Goal: Information Seeking & Learning: Learn about a topic

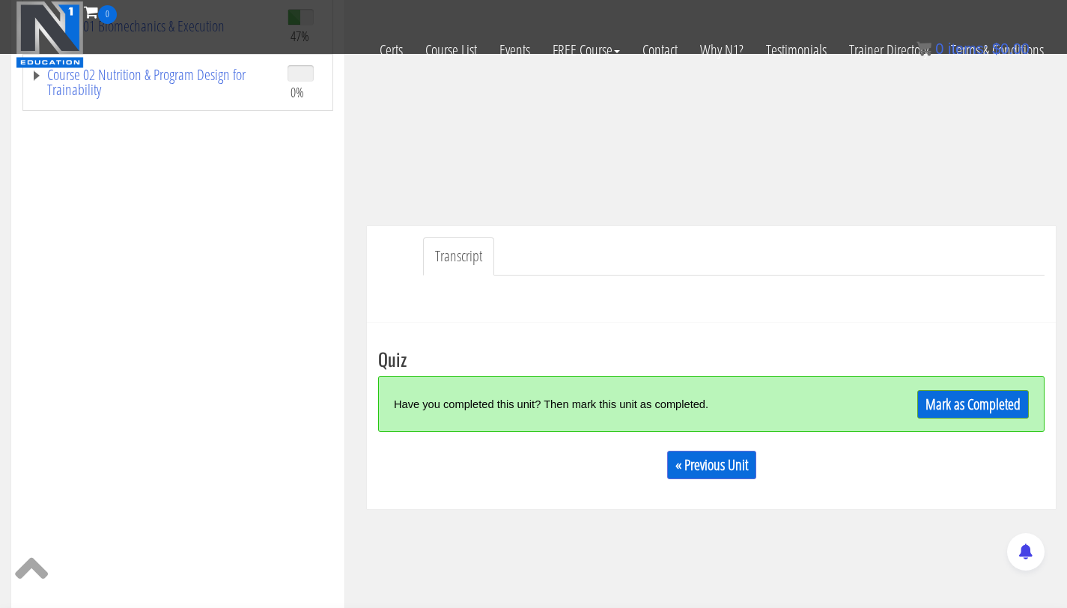
scroll to position [283, 0]
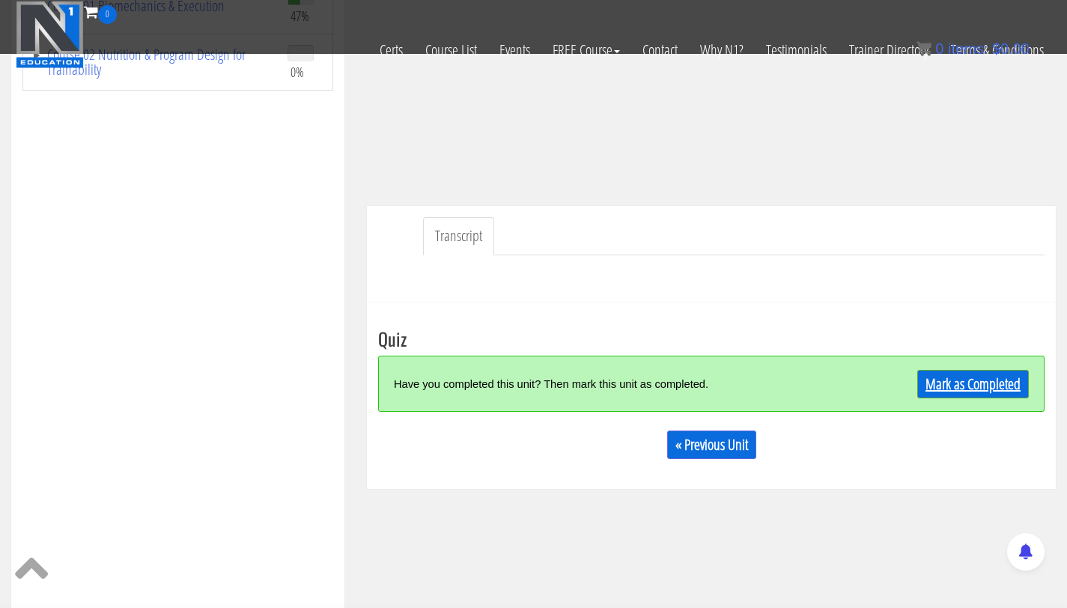
click at [971, 378] on link "Mark as Completed" at bounding box center [974, 384] width 112 height 28
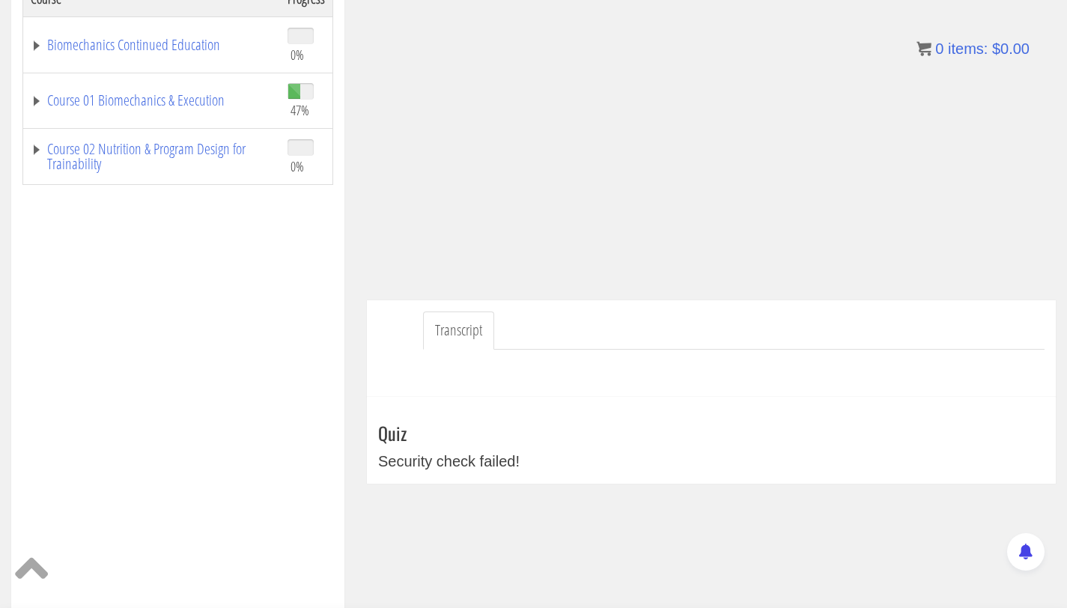
scroll to position [0, 0]
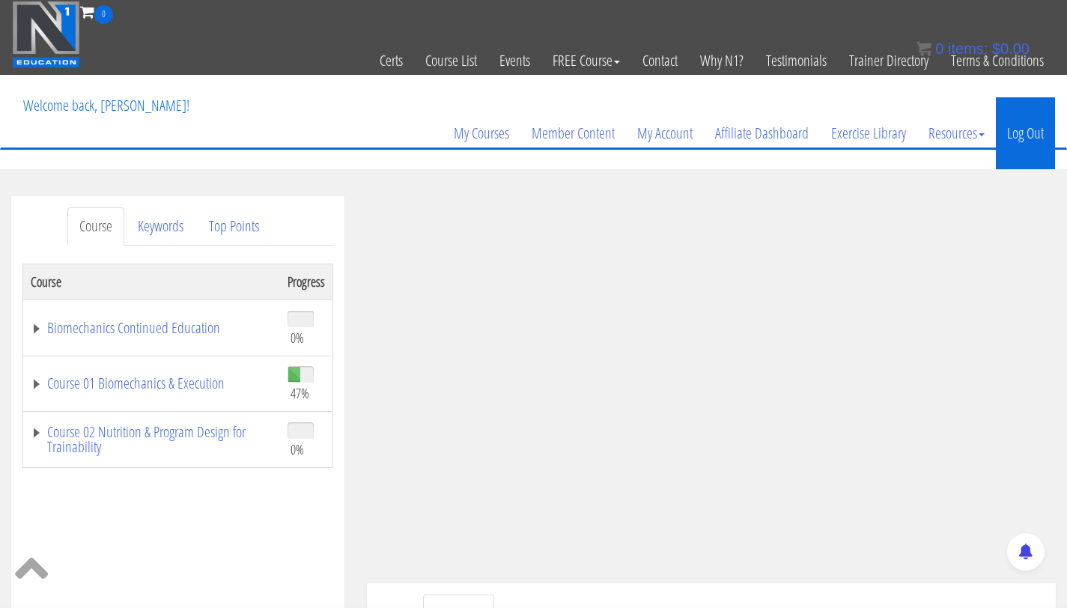
click at [1037, 132] on link "Log Out" at bounding box center [1025, 133] width 59 height 72
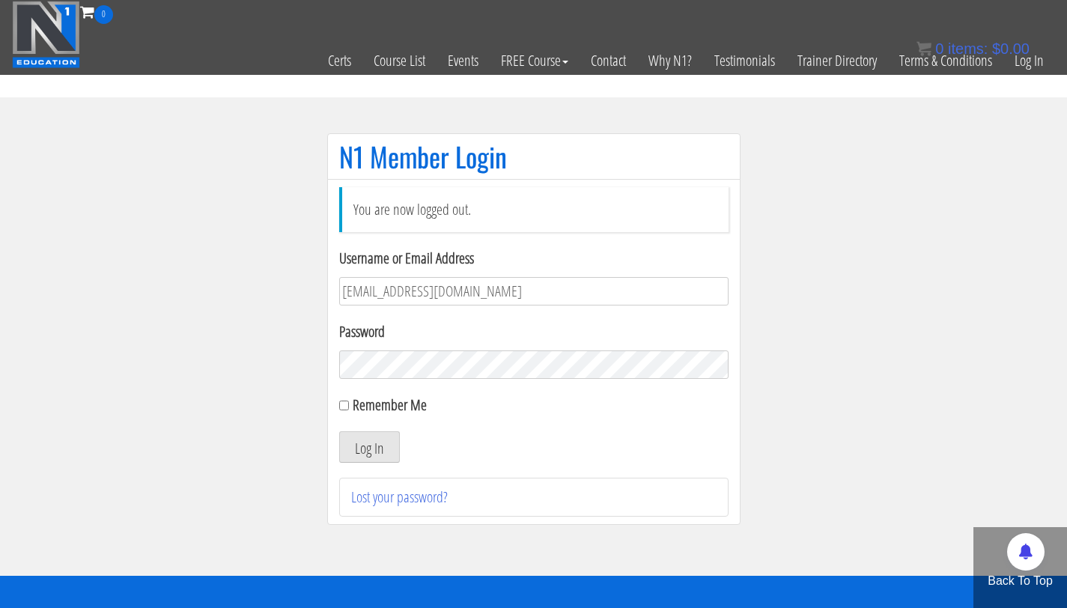
drag, startPoint x: 478, startPoint y: 288, endPoint x: 369, endPoint y: 292, distance: 108.7
click at [369, 292] on input "bryan111496@gmail.com" at bounding box center [533, 291] width 389 height 28
type input "[PERSON_NAME][EMAIL_ADDRESS][PERSON_NAME][DOMAIN_NAME]"
click at [339, 431] on button "Log In" at bounding box center [369, 446] width 61 height 31
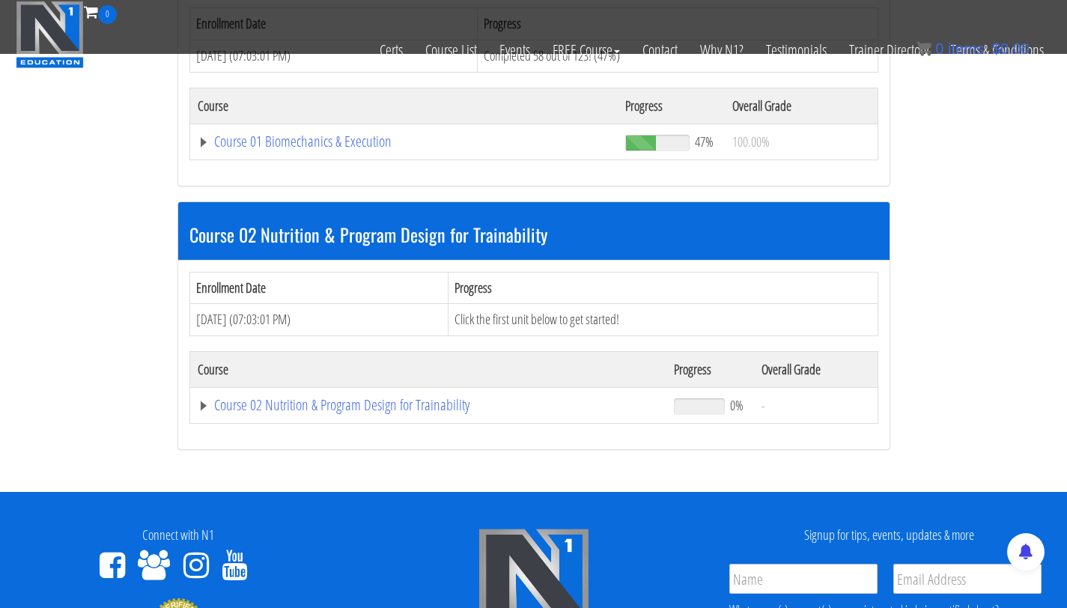
scroll to position [355, 0]
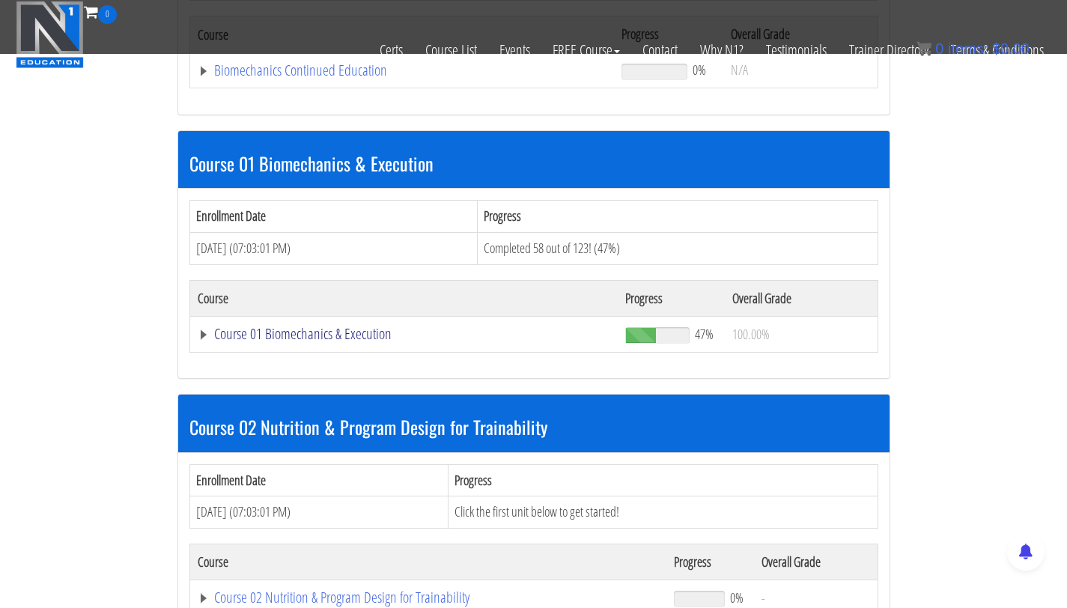
click at [263, 327] on link "Course 01 Biomechanics & Execution" at bounding box center [404, 334] width 413 height 15
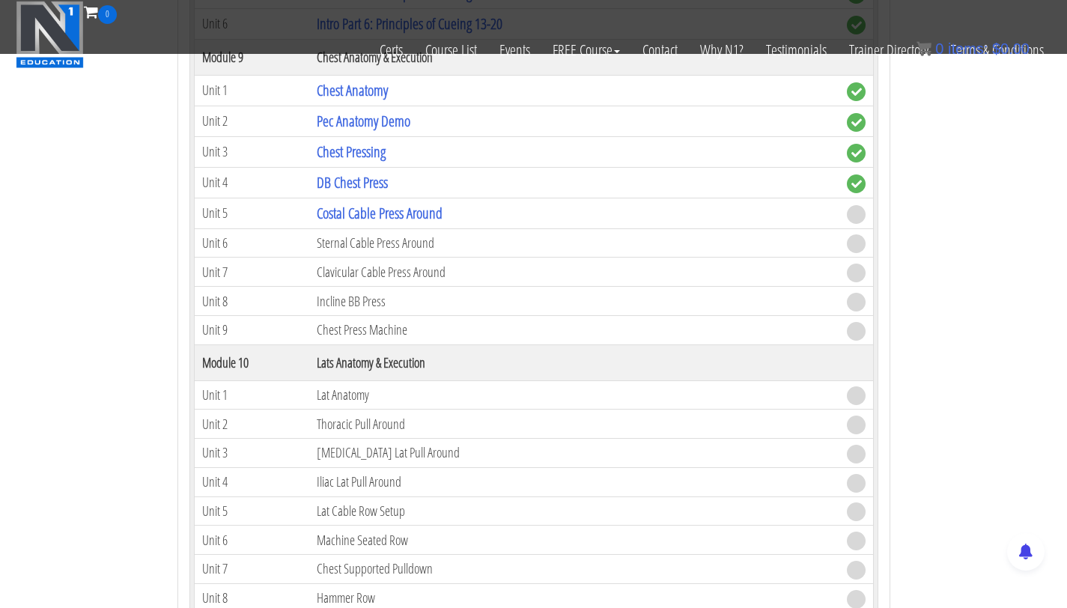
scroll to position [2655, 0]
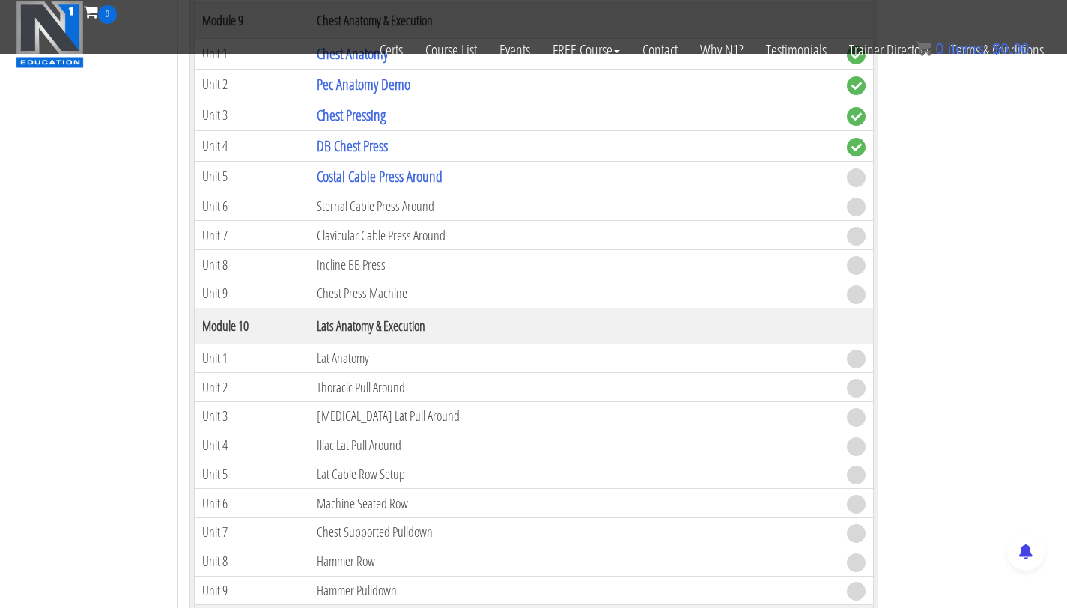
click at [381, 187] on td "Costal Cable Press Around" at bounding box center [574, 176] width 530 height 31
click at [391, 170] on link "Costal Cable Press Around" at bounding box center [380, 176] width 126 height 20
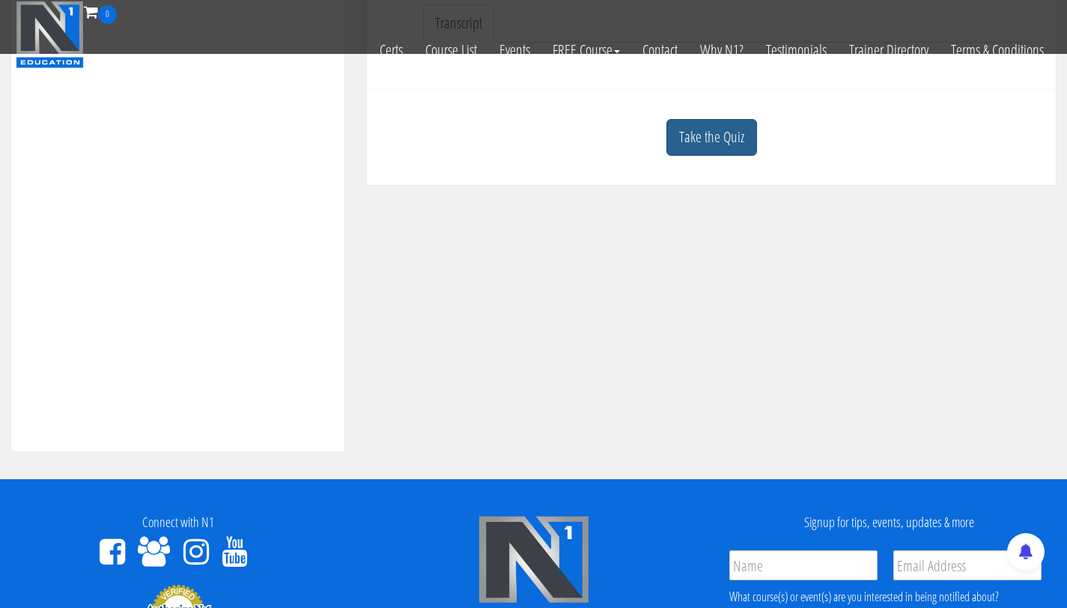
click at [702, 136] on link "Take the Quiz" at bounding box center [712, 137] width 91 height 37
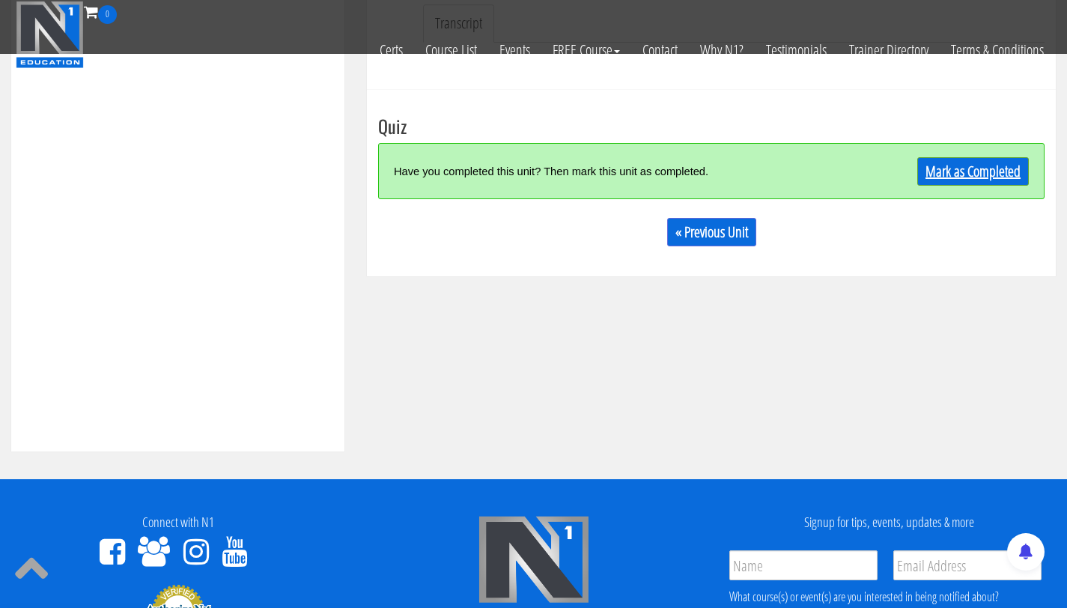
click at [974, 166] on link "Mark as Completed" at bounding box center [974, 171] width 112 height 28
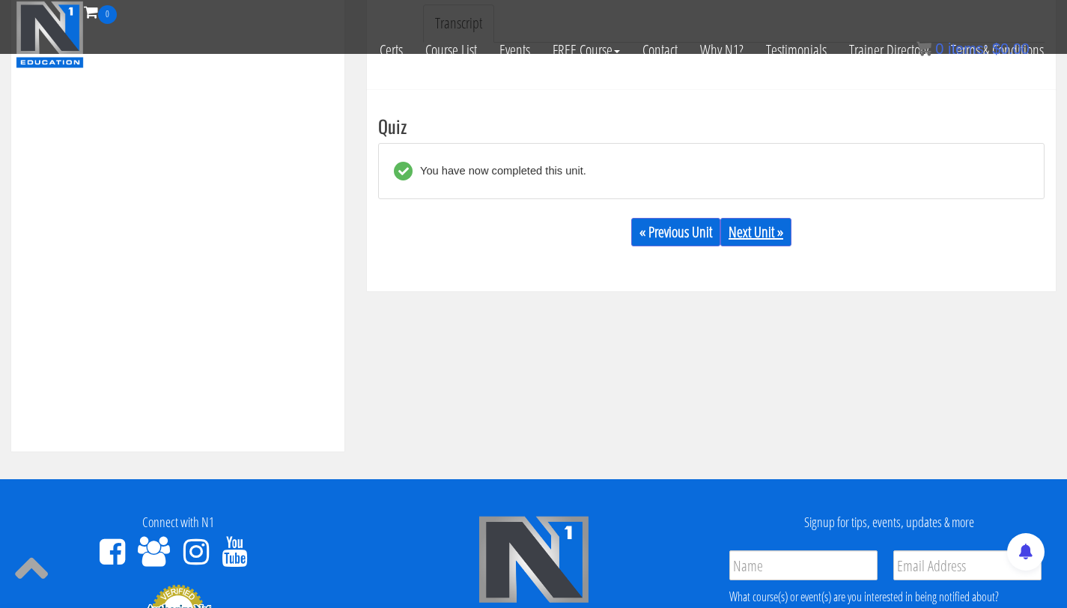
click at [752, 243] on link "Next Unit »" at bounding box center [756, 232] width 71 height 28
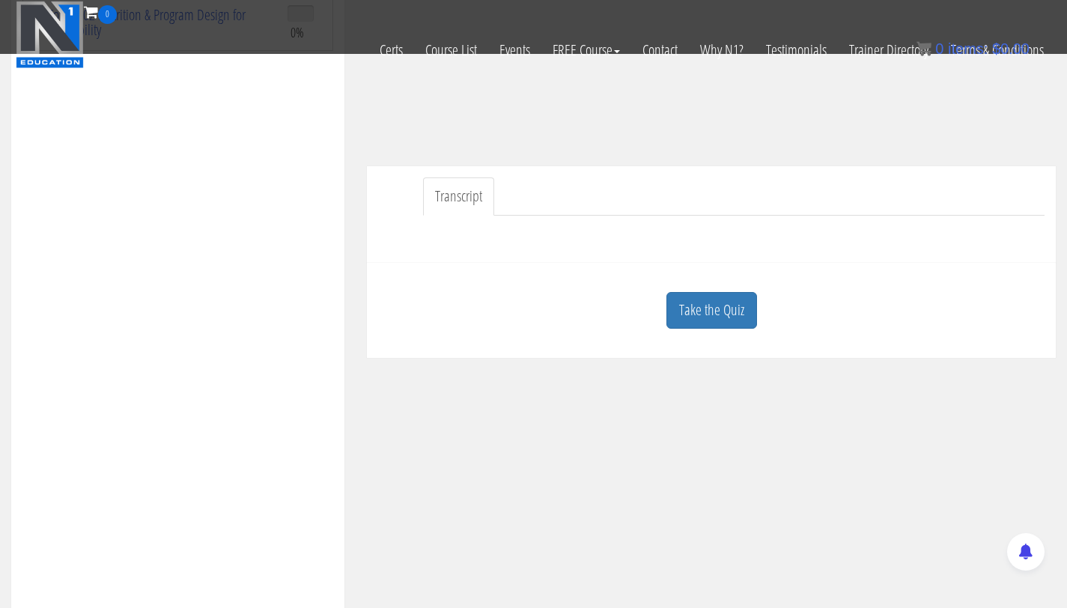
scroll to position [357, 0]
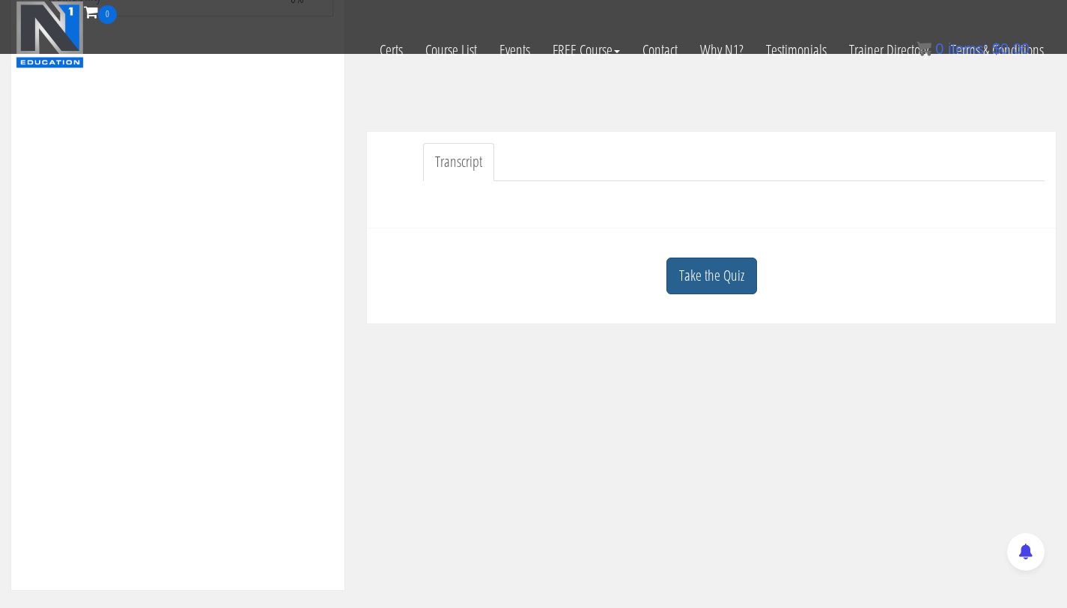
click at [721, 278] on link "Take the Quiz" at bounding box center [712, 276] width 91 height 37
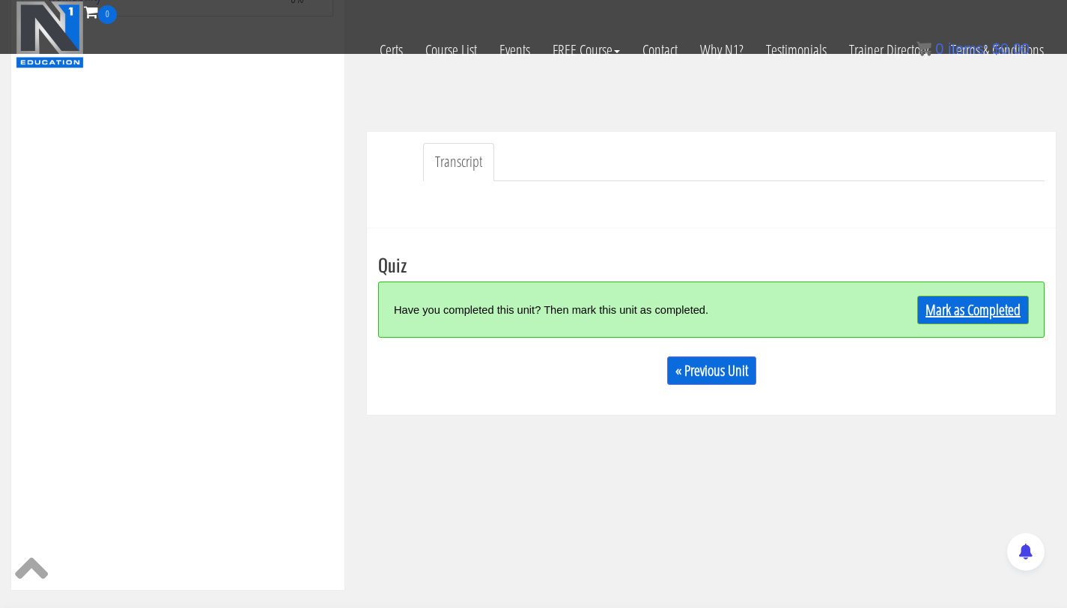
click at [951, 309] on link "Mark as Completed" at bounding box center [974, 310] width 112 height 28
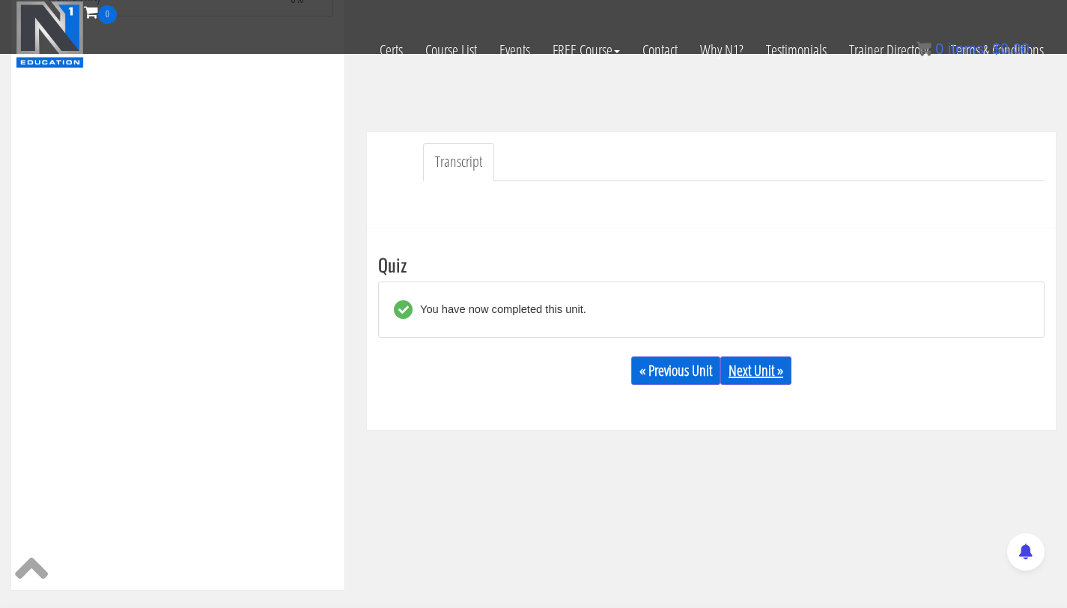
click at [752, 369] on link "Next Unit »" at bounding box center [756, 371] width 71 height 28
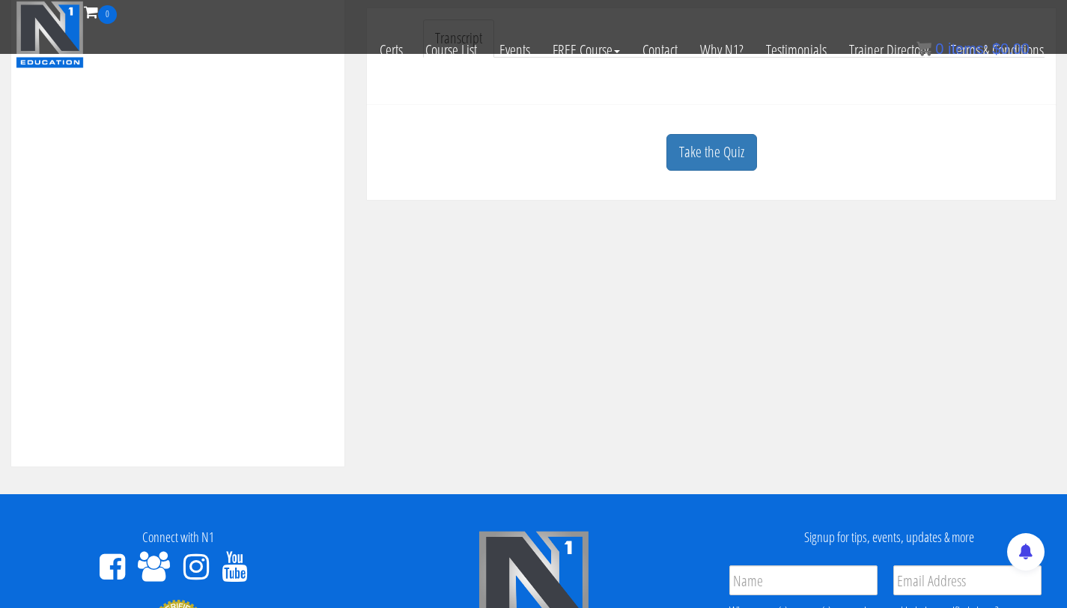
scroll to position [497, 0]
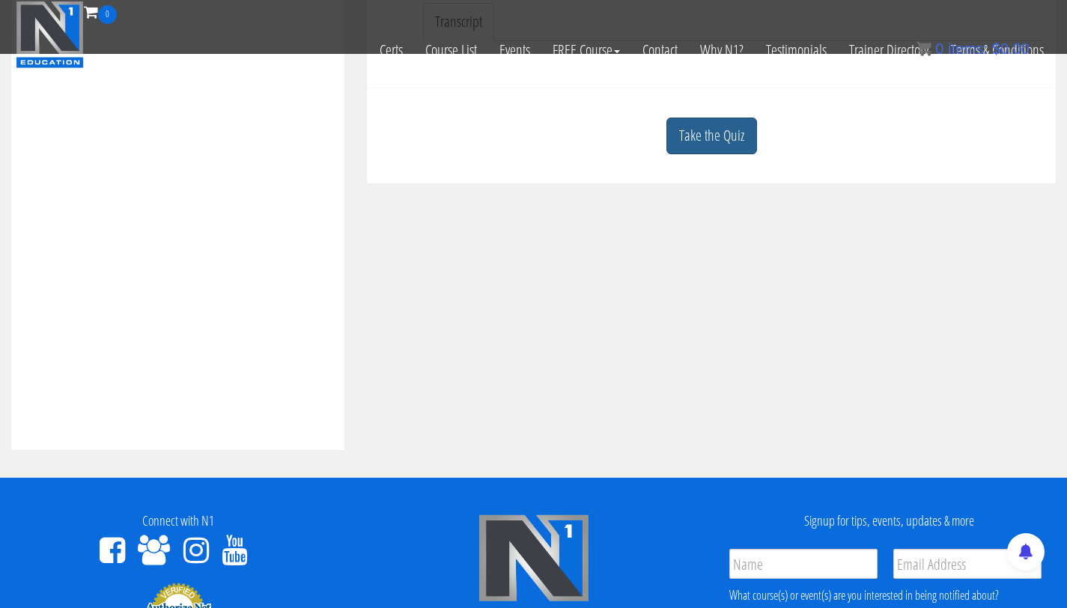
click at [676, 145] on link "Take the Quiz" at bounding box center [712, 136] width 91 height 37
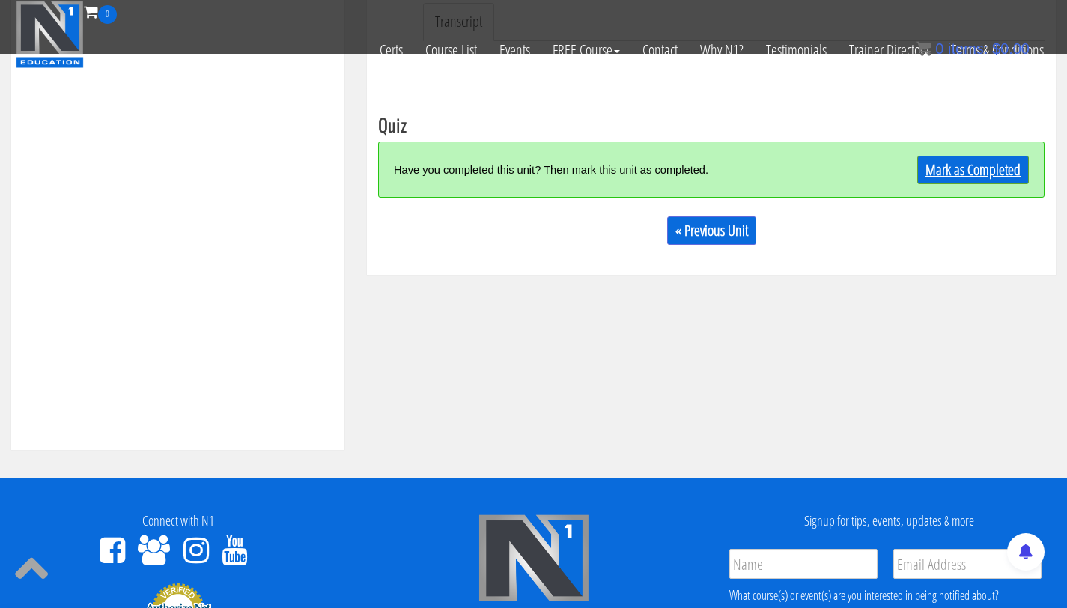
click at [928, 163] on link "Mark as Completed" at bounding box center [974, 170] width 112 height 28
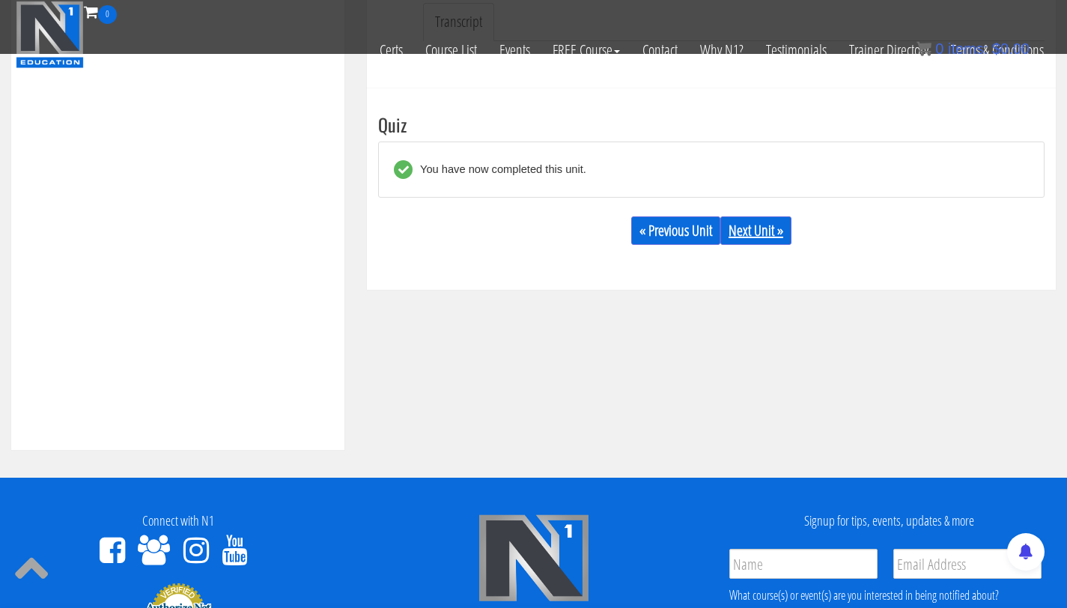
click at [754, 236] on link "Next Unit »" at bounding box center [756, 230] width 71 height 28
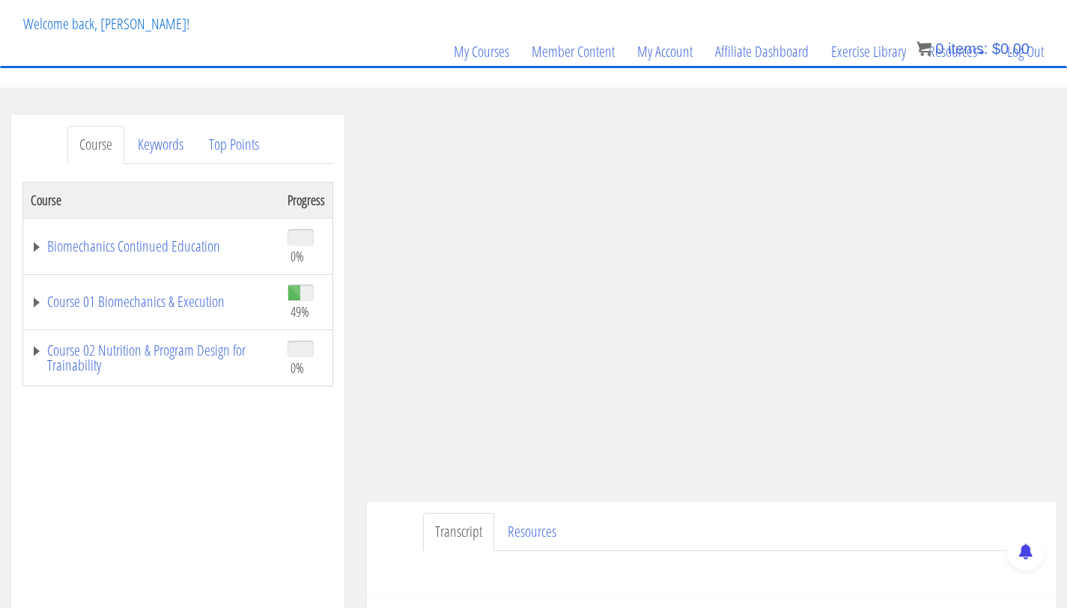
scroll to position [83, 0]
click at [69, 306] on link "Course 01 Biomechanics & Execution" at bounding box center [152, 300] width 242 height 15
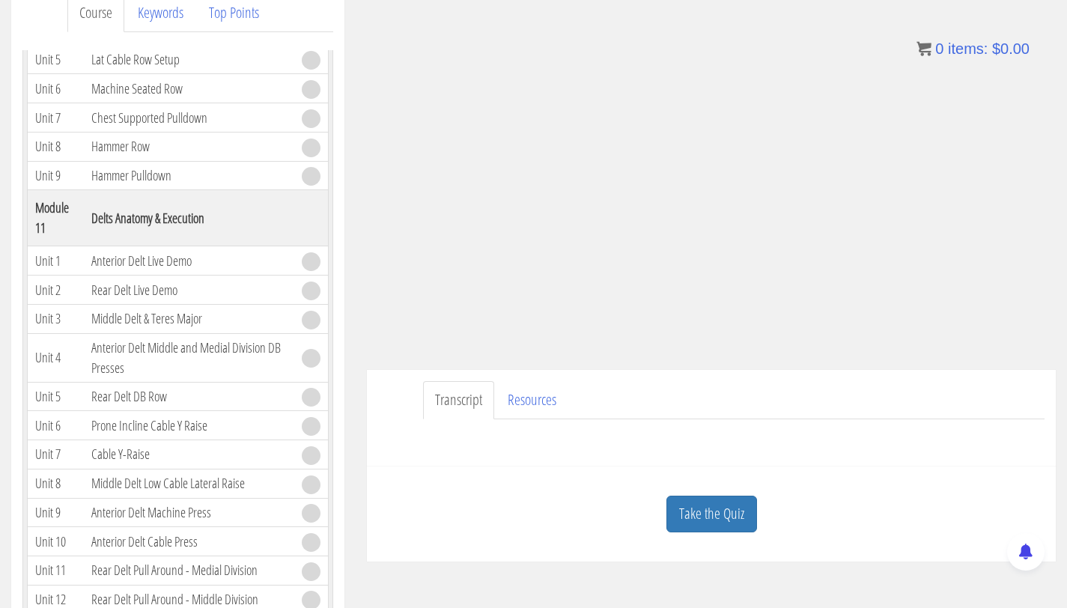
scroll to position [282, 0]
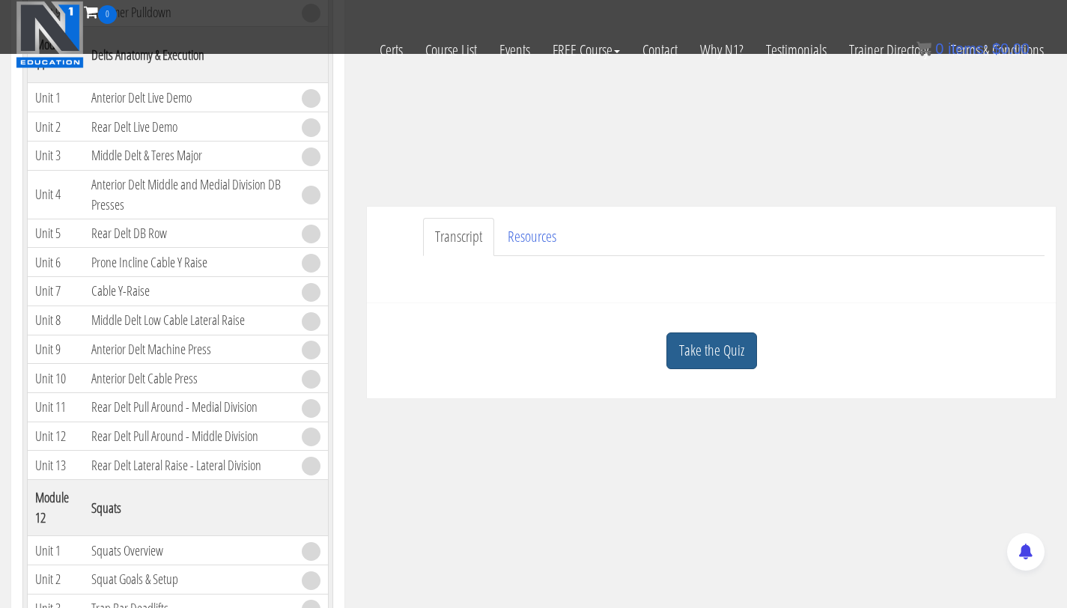
click at [699, 358] on link "Take the Quiz" at bounding box center [712, 351] width 91 height 37
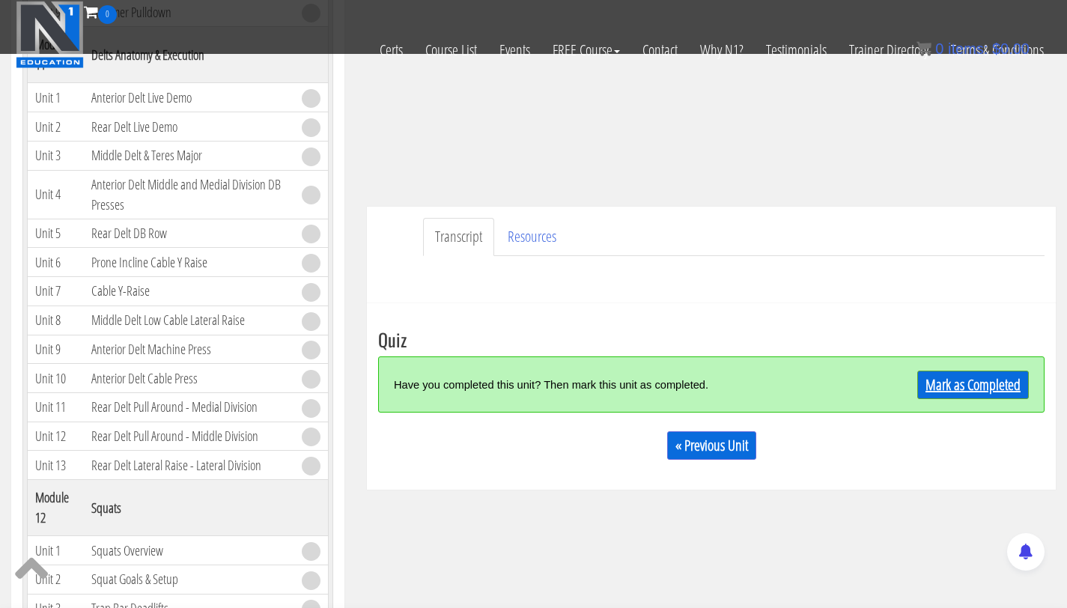
click at [972, 389] on link "Mark as Completed" at bounding box center [974, 385] width 112 height 28
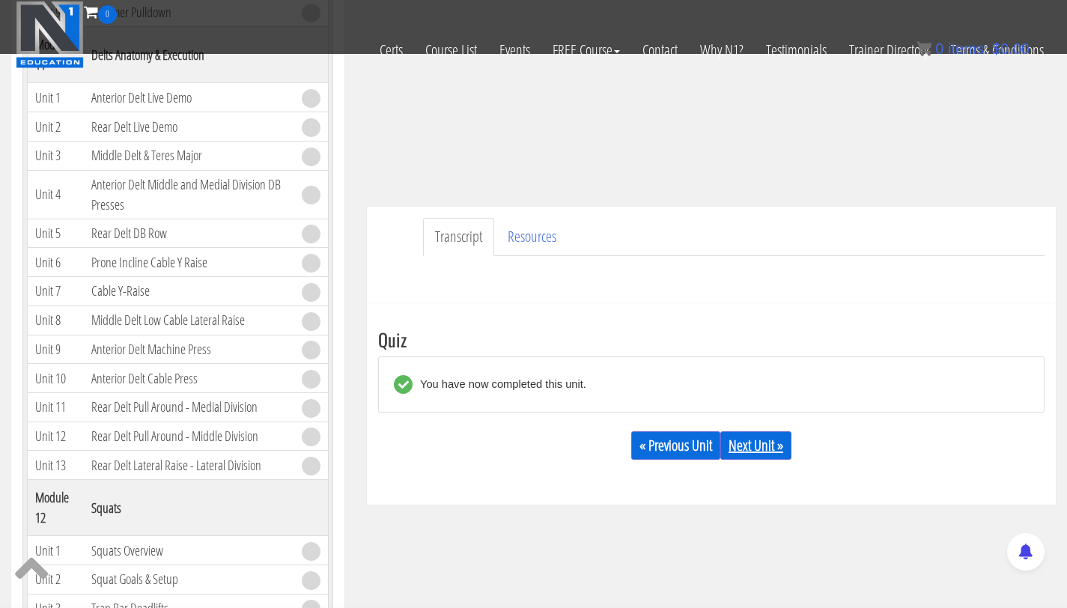
click at [755, 454] on link "Next Unit »" at bounding box center [756, 445] width 71 height 28
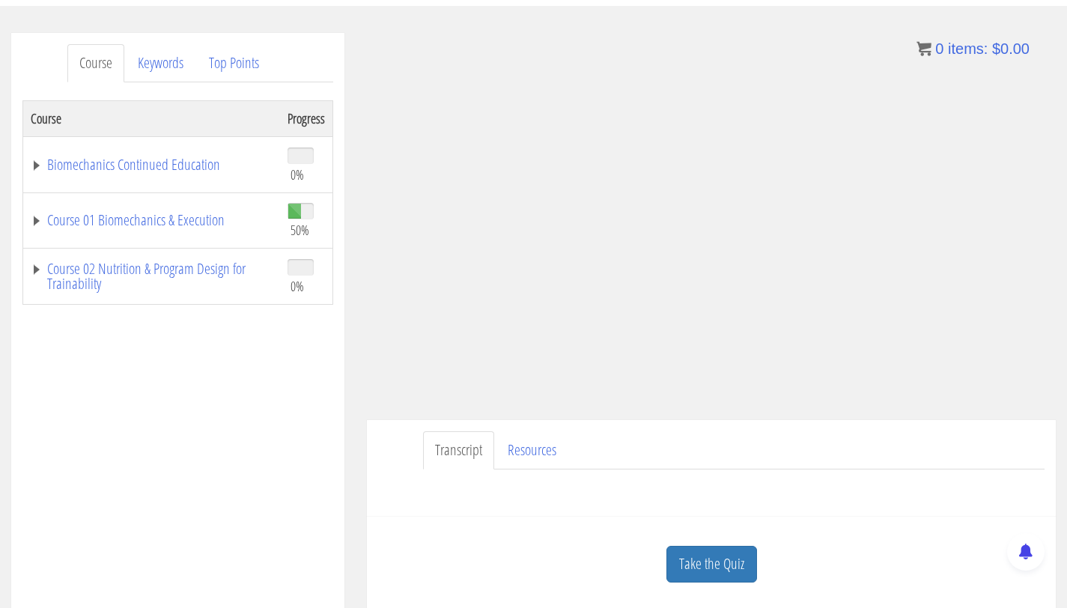
scroll to position [166, 0]
click at [711, 556] on link "Take the Quiz" at bounding box center [712, 562] width 91 height 37
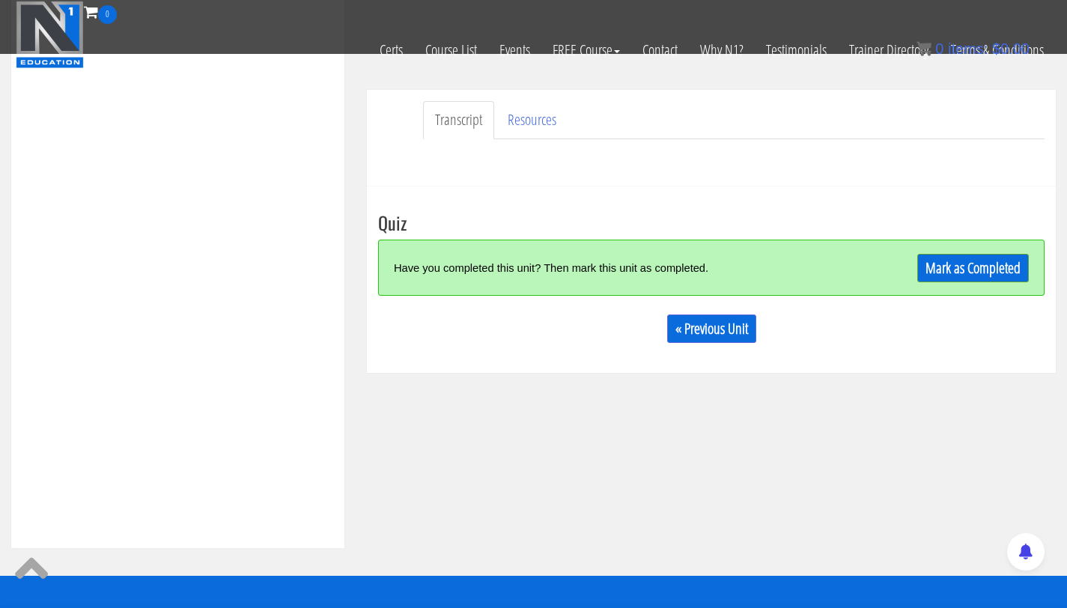
scroll to position [400, 0]
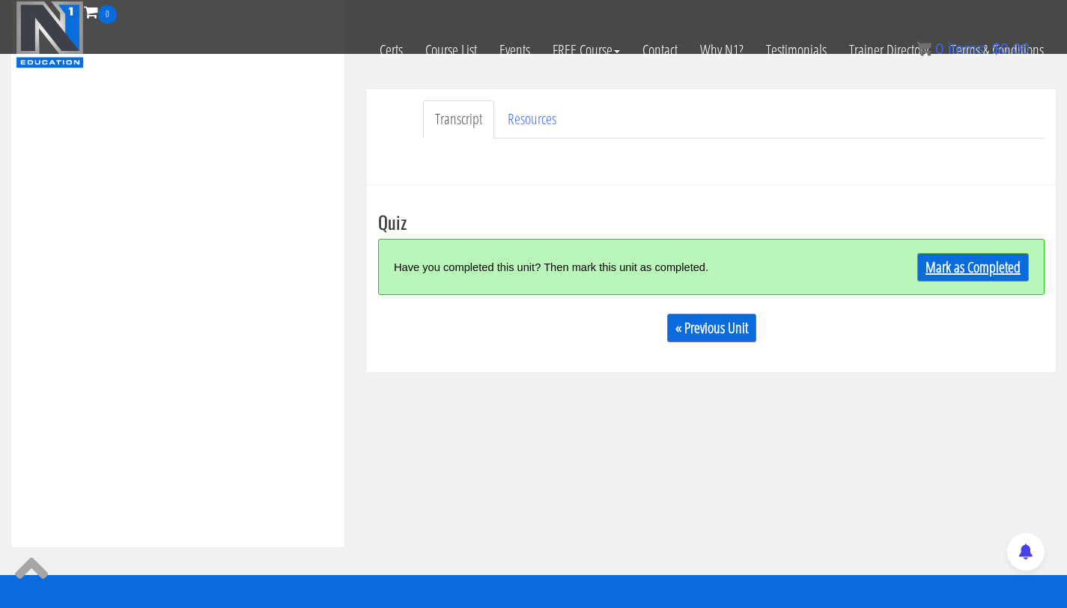
click at [974, 263] on link "Mark as Completed" at bounding box center [974, 267] width 112 height 28
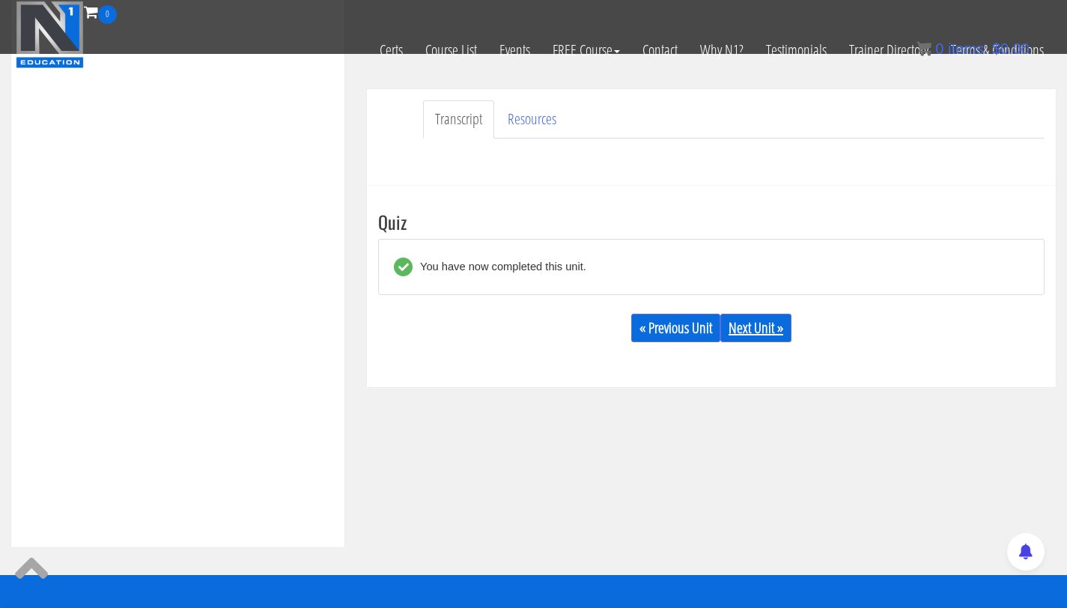
click at [769, 336] on link "Next Unit »" at bounding box center [756, 328] width 71 height 28
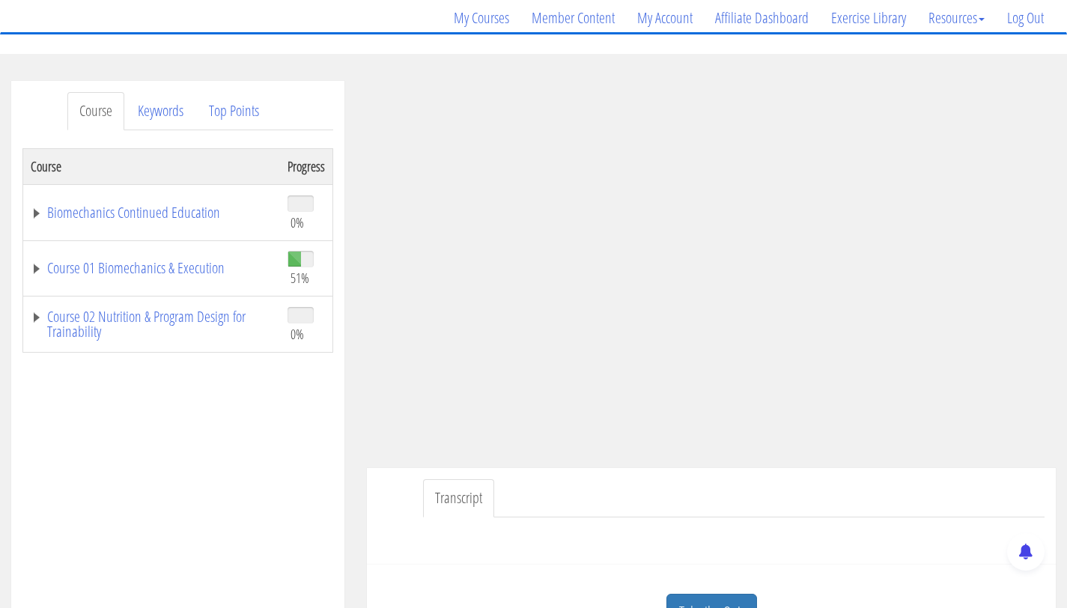
scroll to position [107, 0]
